Goal: Task Accomplishment & Management: Manage account settings

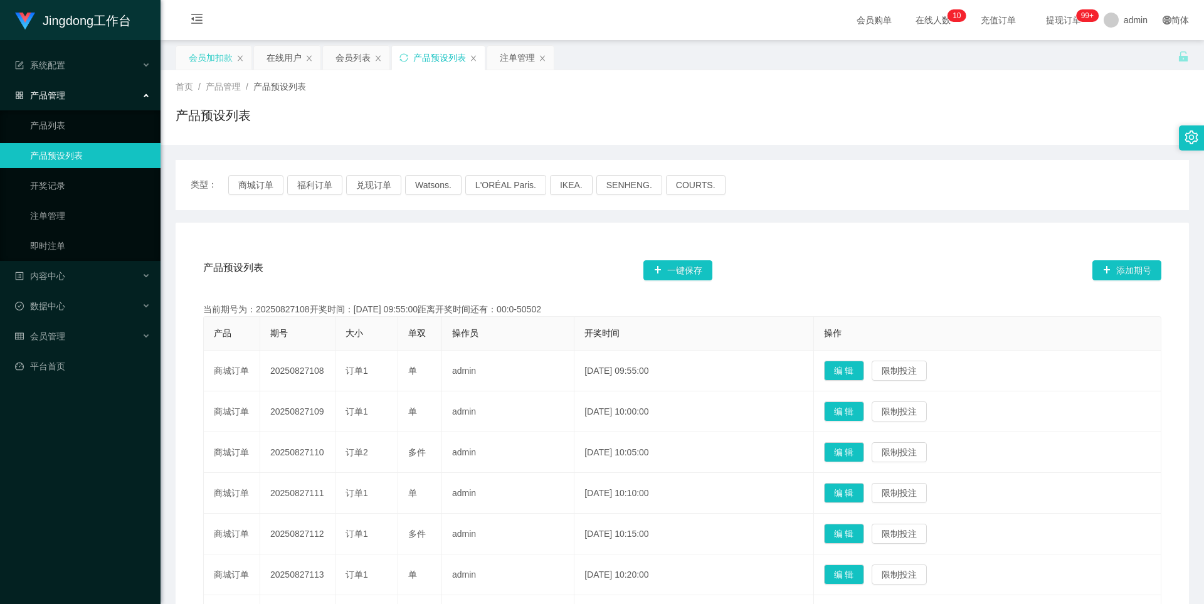
click at [204, 53] on div "会员加扣款" at bounding box center [211, 58] width 44 height 24
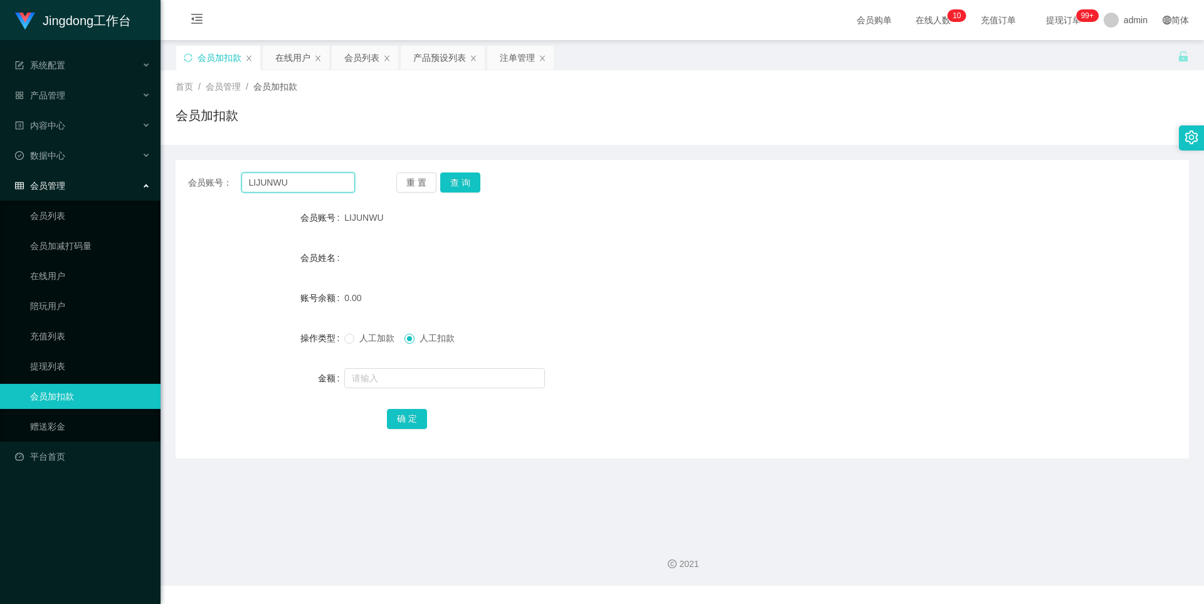
click at [299, 186] on input "LIJUNWU" at bounding box center [297, 182] width 113 height 20
click at [465, 179] on button "查 询" at bounding box center [460, 182] width 40 height 20
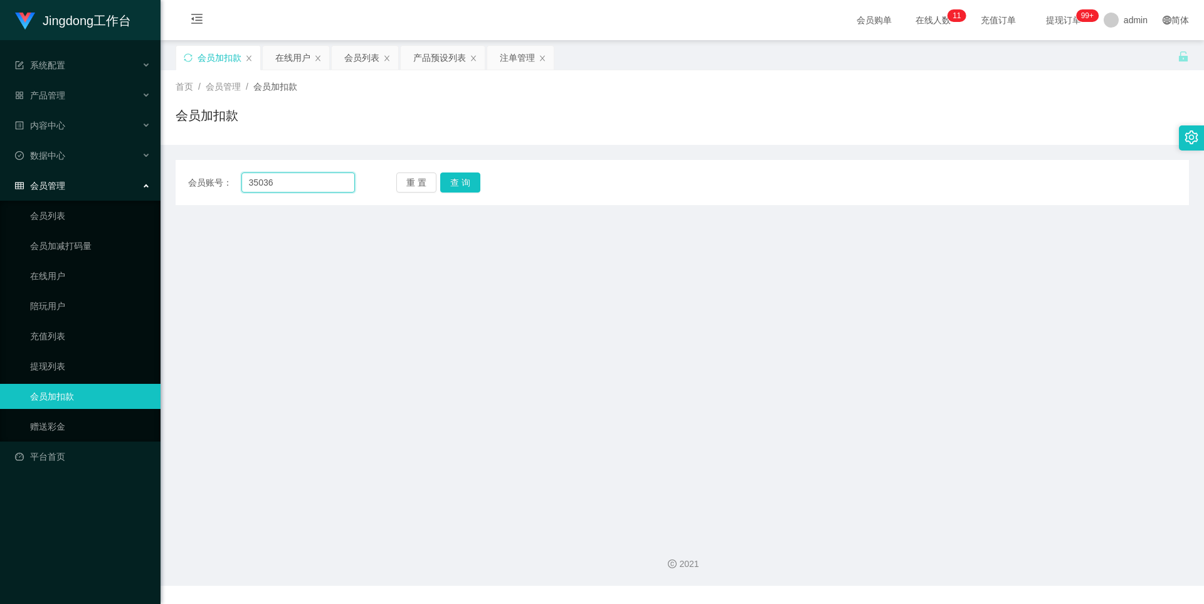
drag, startPoint x: 298, startPoint y: 179, endPoint x: 317, endPoint y: 184, distance: 19.5
click at [298, 179] on input "35036" at bounding box center [297, 182] width 113 height 20
paste input "Yaoanxian"
type input "Yaoanxian"
click at [465, 187] on button "查 询" at bounding box center [460, 182] width 40 height 20
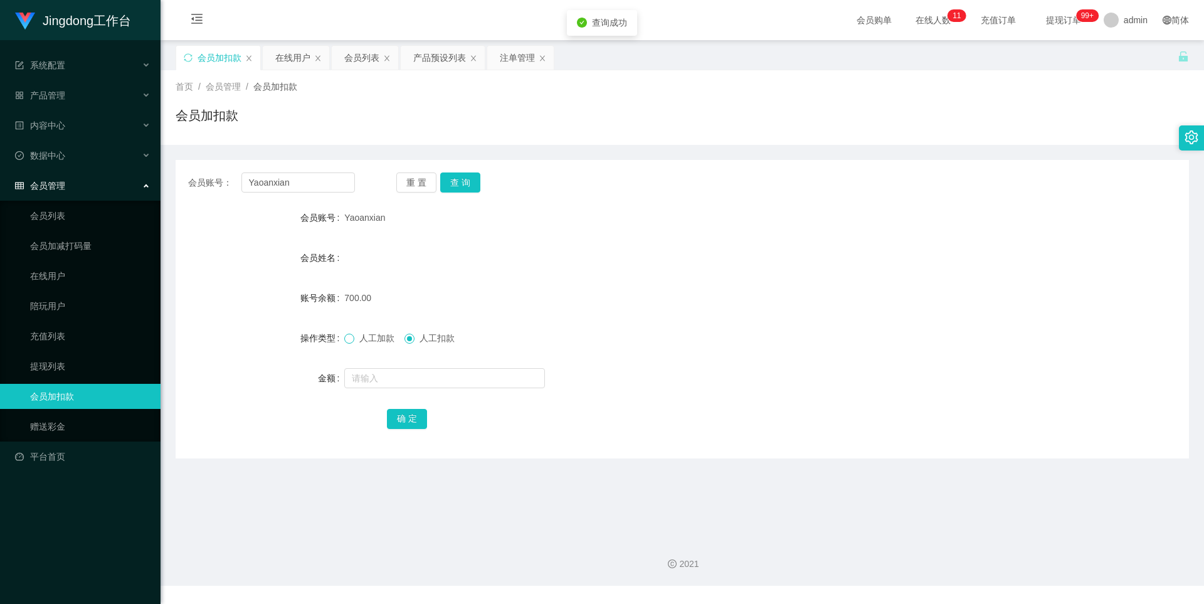
click at [347, 343] on span at bounding box center [349, 339] width 10 height 10
drag, startPoint x: 376, startPoint y: 372, endPoint x: 382, endPoint y: 377, distance: 7.5
click at [376, 372] on input "text" at bounding box center [444, 378] width 201 height 20
type input "1800"
click at [411, 423] on button "确 定" at bounding box center [407, 419] width 40 height 20
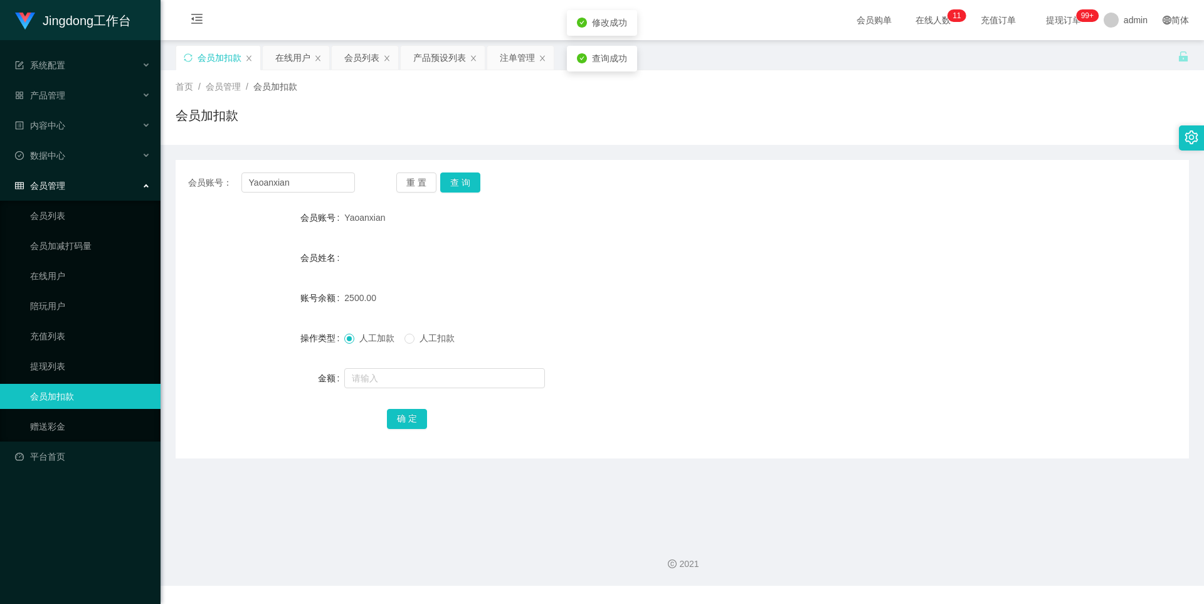
click at [703, 329] on div "人工加款 人工扣款" at bounding box center [639, 337] width 591 height 25
click at [436, 65] on div "产品预设列表" at bounding box center [439, 58] width 53 height 24
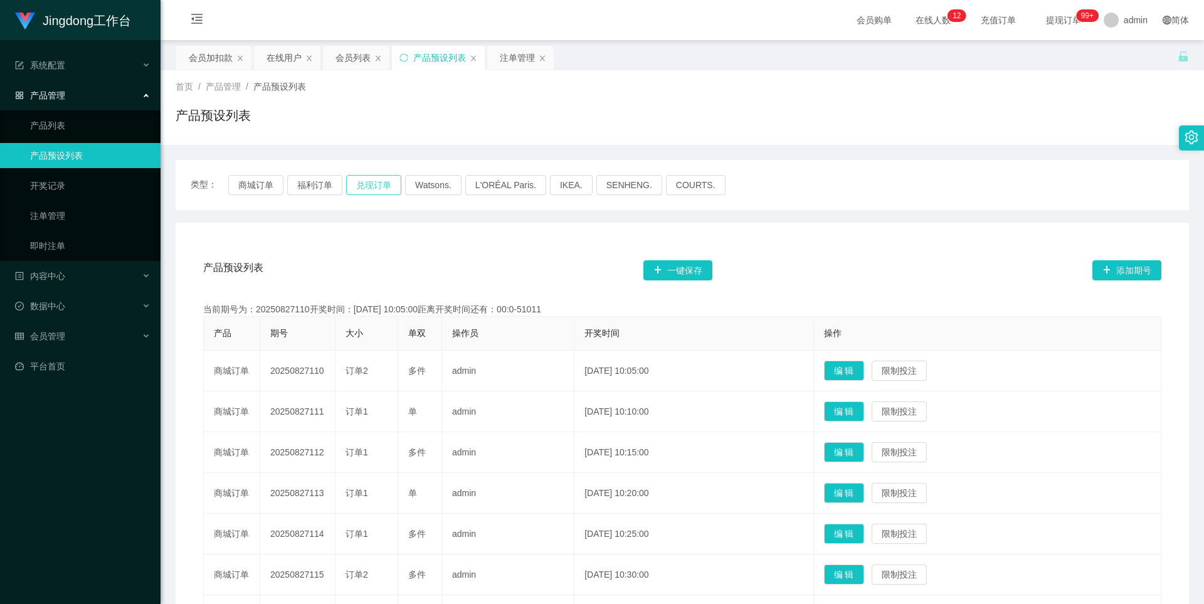
click at [360, 189] on button "兑现订单" at bounding box center [373, 185] width 55 height 20
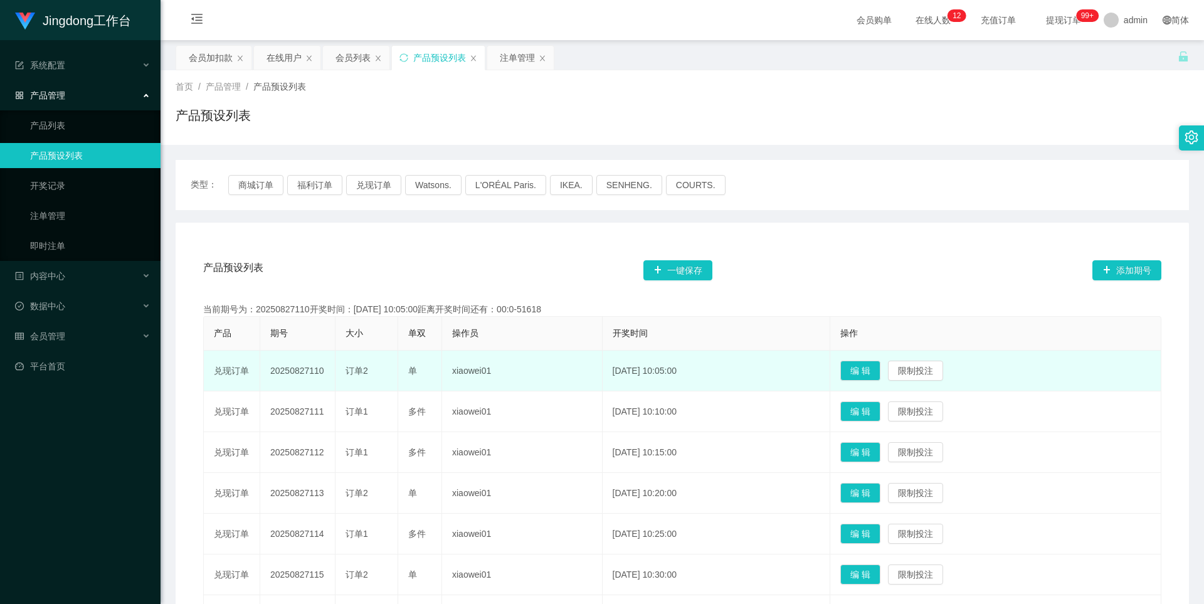
click at [297, 369] on td "20250827110" at bounding box center [297, 370] width 75 height 41
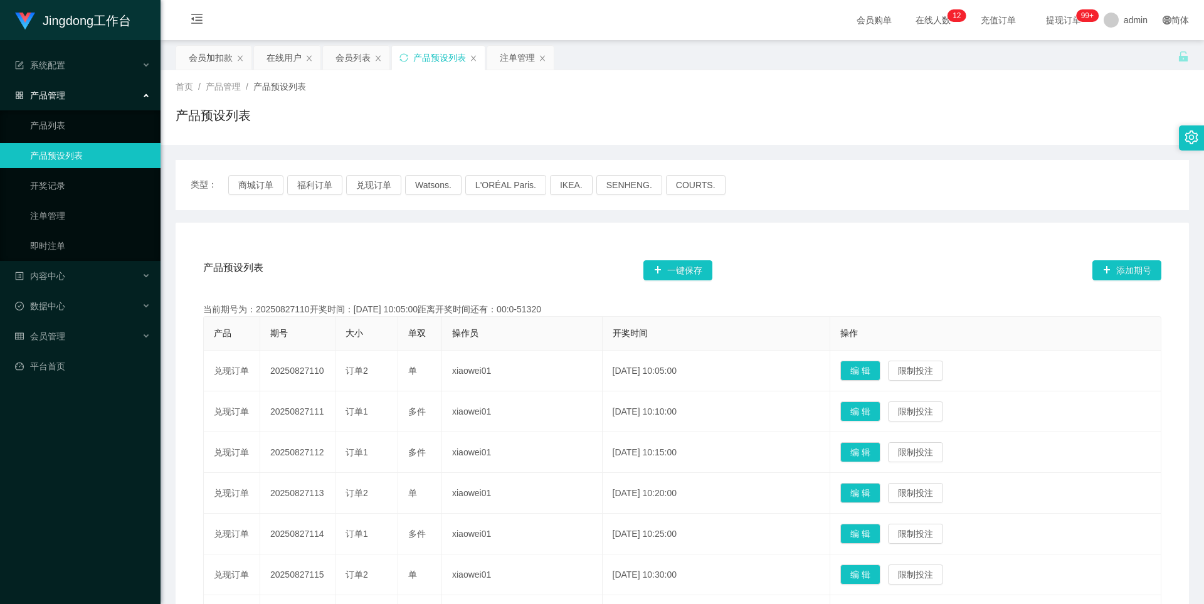
copy td "20250827110"
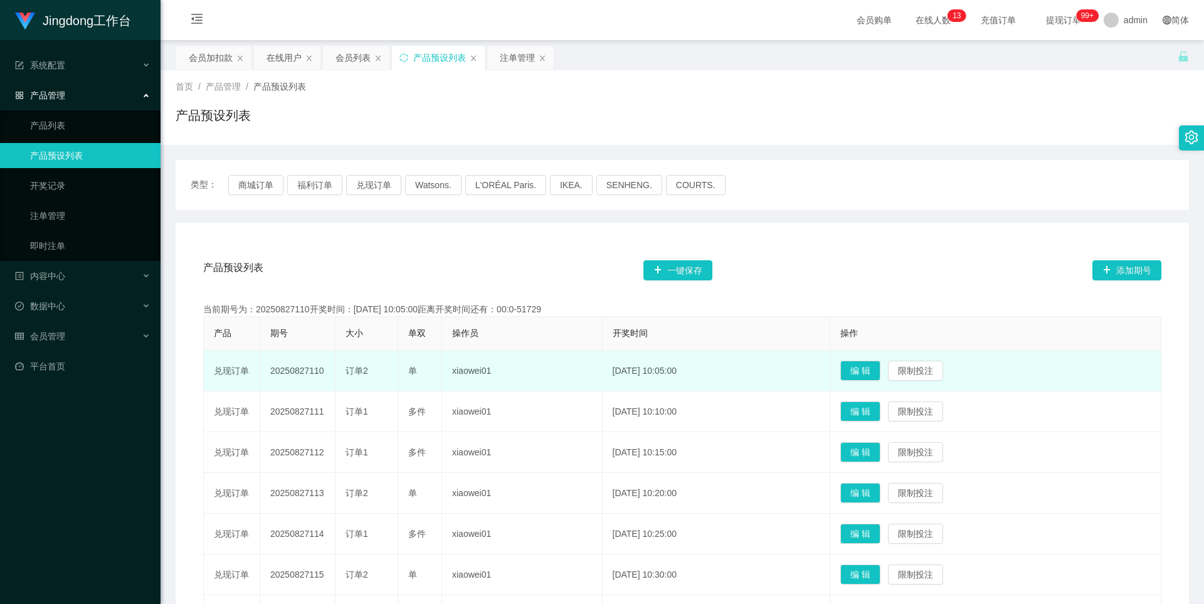
click at [297, 369] on td "20250827110" at bounding box center [297, 370] width 75 height 41
click at [295, 371] on td "20250827110" at bounding box center [297, 370] width 75 height 41
copy td "20250827110"
click at [297, 371] on td "20250827110" at bounding box center [297, 370] width 75 height 41
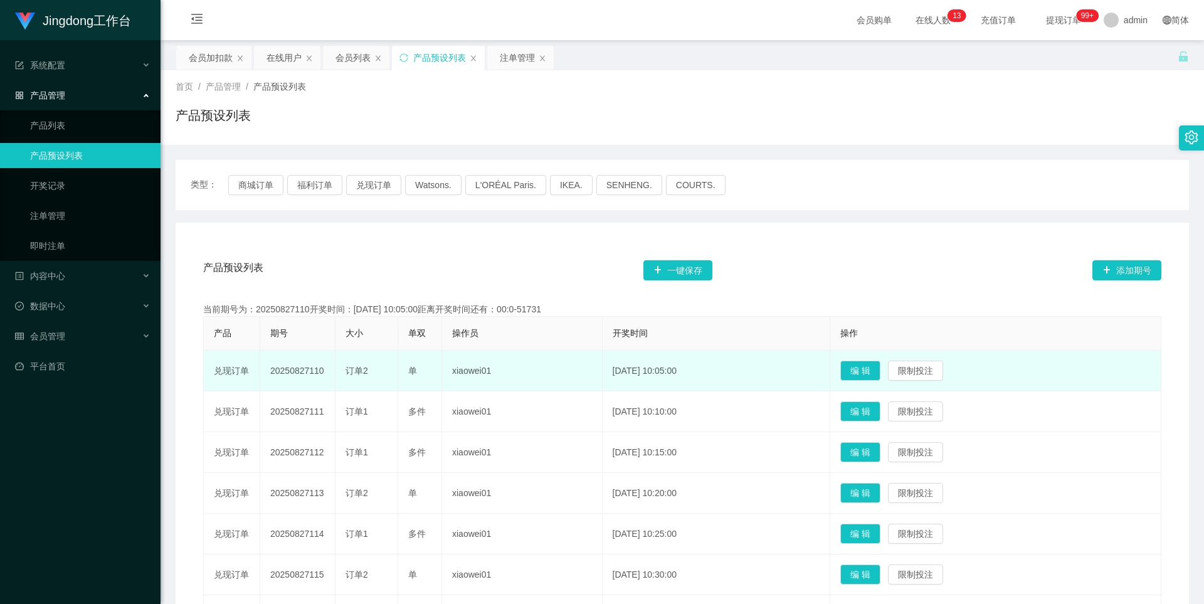
click at [291, 369] on td "20250827110" at bounding box center [297, 370] width 75 height 41
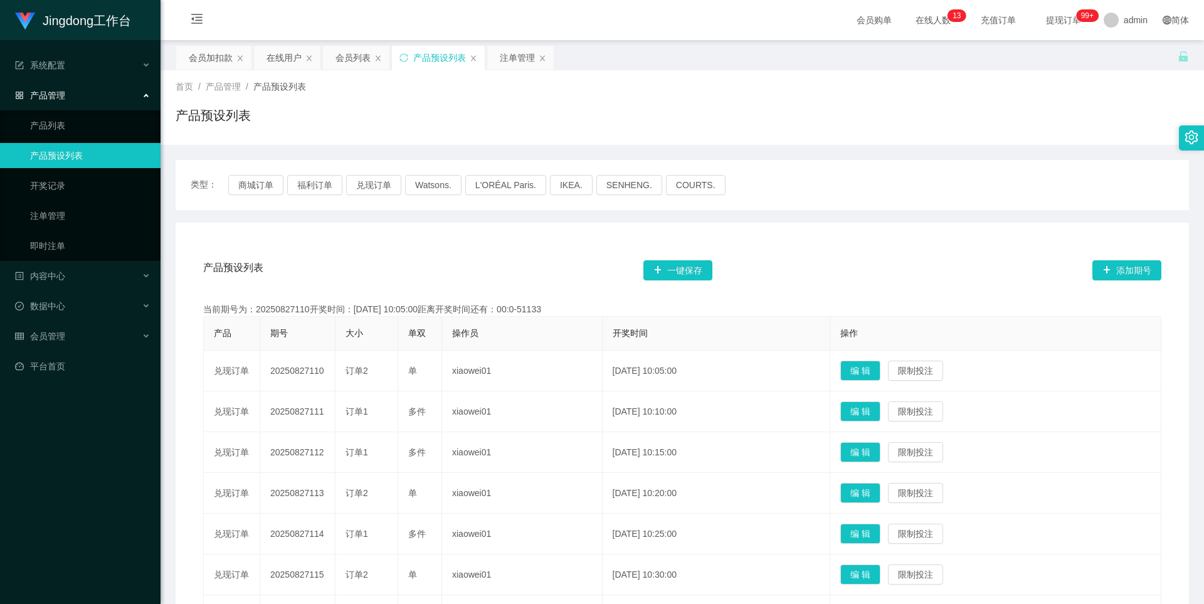
copy td "20250827110"
click at [506, 54] on div "注单管理" at bounding box center [517, 58] width 35 height 24
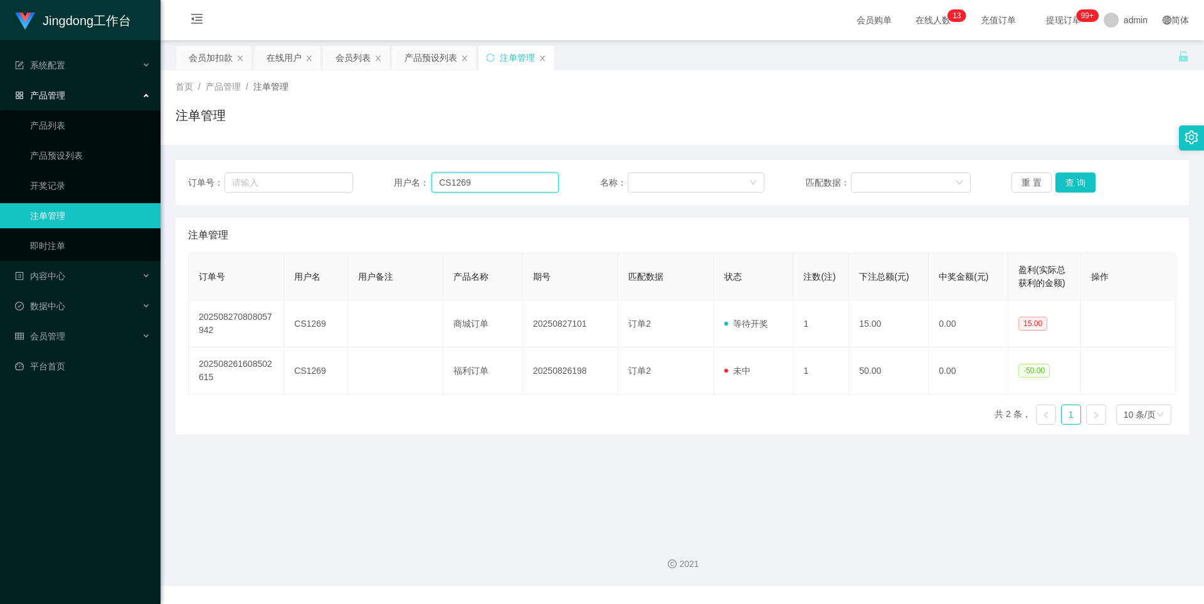
click at [484, 185] on input "CS1269" at bounding box center [494, 182] width 127 height 20
paste input "Yaoanxian"
type input "Yaoanxian"
click at [1080, 183] on button "查 询" at bounding box center [1075, 182] width 40 height 20
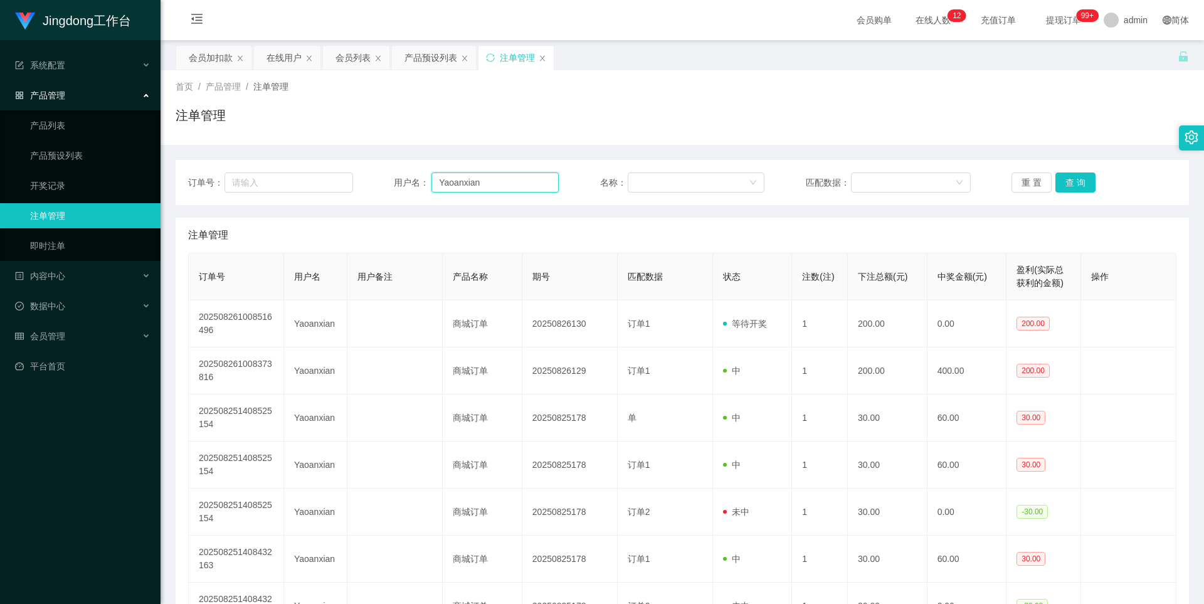
click at [500, 177] on input "Yaoanxian" at bounding box center [494, 182] width 127 height 20
click at [510, 185] on input "Yaoanxian" at bounding box center [494, 182] width 127 height 20
click at [539, 179] on input "Yaoanxian" at bounding box center [494, 182] width 127 height 20
click at [1069, 186] on button "查 询" at bounding box center [1075, 182] width 40 height 20
